Goal: Navigation & Orientation: Find specific page/section

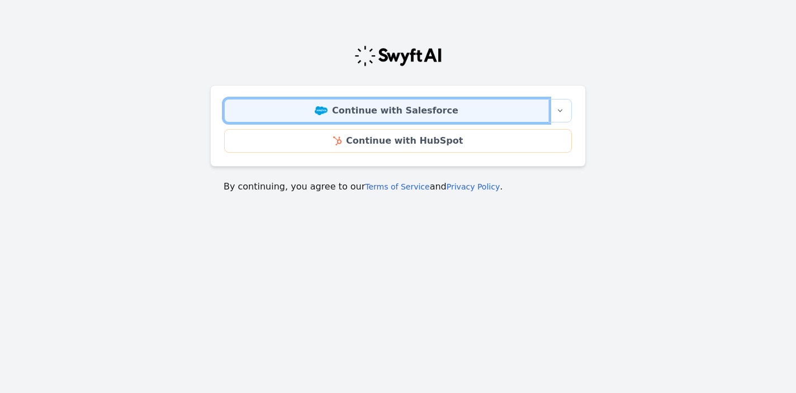
click at [389, 111] on link "Continue with Salesforce" at bounding box center [386, 110] width 325 height 23
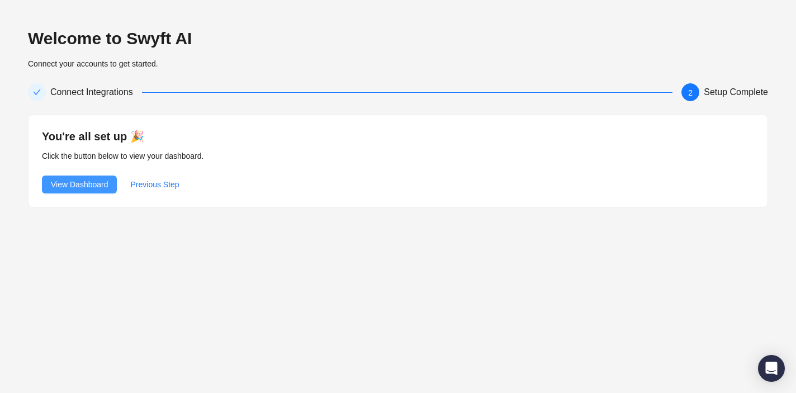
click at [101, 182] on span "View Dashboard" at bounding box center [79, 184] width 57 height 12
